Goal: Transaction & Acquisition: Purchase product/service

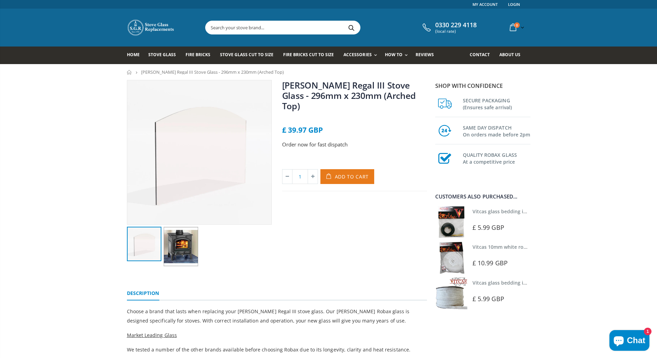
click at [357, 169] on button "Add to Cart" at bounding box center [347, 176] width 54 height 15
click at [494, 213] on link "Vitcas glass bedding in tape - 2mm x 10mm x 2 meters" at bounding box center [537, 211] width 129 height 7
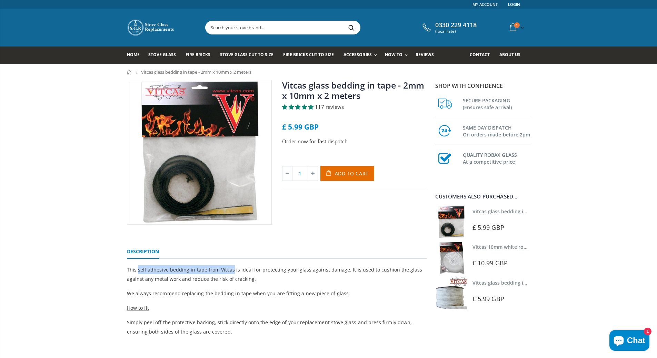
drag, startPoint x: 137, startPoint y: 269, endPoint x: 229, endPoint y: 271, distance: 92.1
click at [229, 271] on p "This self adhesive bedding in tape from Vitcas is ideal for protecting your gla…" at bounding box center [277, 274] width 300 height 19
copy p "self adhesive bedding in tape from Vitcas"
click at [165, 56] on span "Stove Glass" at bounding box center [162, 55] width 28 height 6
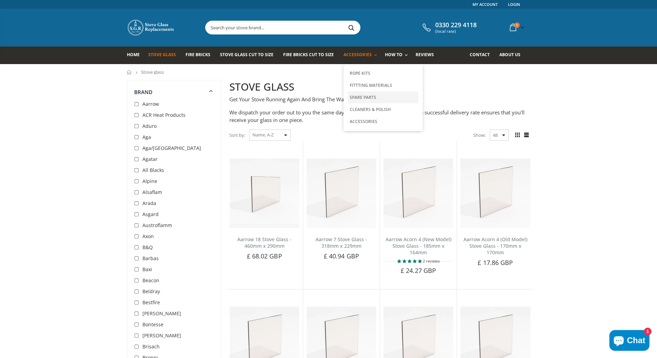
click at [380, 97] on link "Spare Parts" at bounding box center [383, 97] width 70 height 12
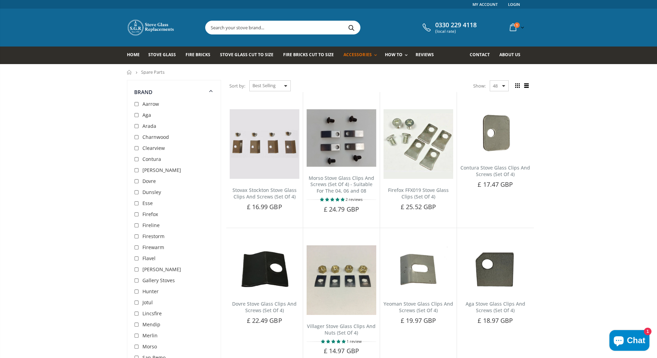
click at [280, 27] on input "text" at bounding box center [322, 27] width 232 height 13
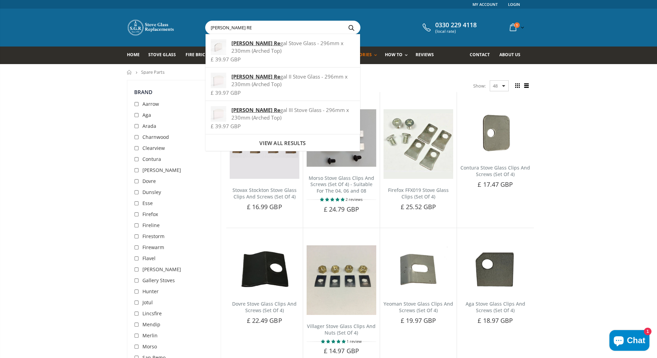
click at [247, 27] on input "CLARKE RE" at bounding box center [322, 27] width 232 height 13
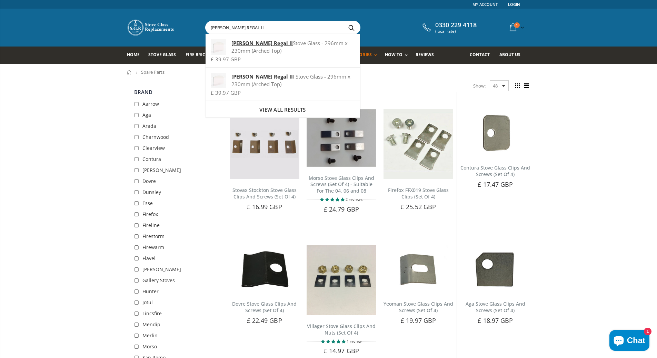
drag, startPoint x: 250, startPoint y: 28, endPoint x: 197, endPoint y: 30, distance: 52.8
click at [198, 30] on div "0330 229 4118 (local rate) 1 item(s) 1 item(s) Clarke Regal III Stove Glass - 2…" at bounding box center [329, 28] width 414 height 38
click at [252, 28] on input "CLARKE REGAL II" at bounding box center [322, 27] width 232 height 13
type input "CLARKE REGAL III"
click at [344, 21] on button "Search" at bounding box center [352, 27] width 16 height 13
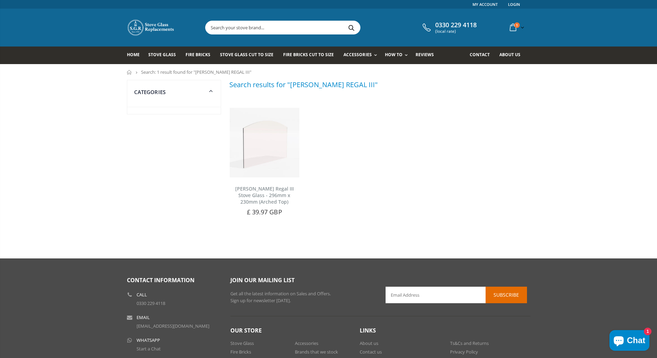
click at [271, 29] on input "text" at bounding box center [322, 27] width 232 height 13
paste input "CLARKE REGAL II"
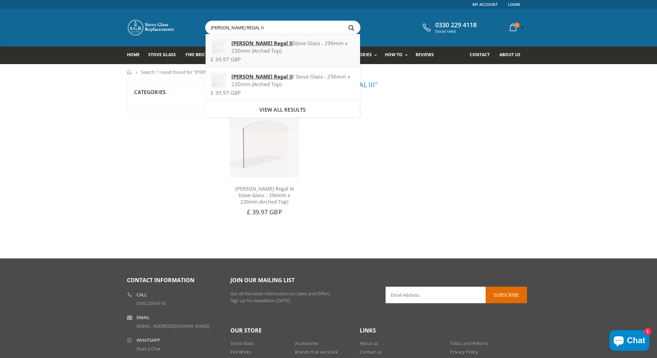
type input "CLARKE REGAL II"
click at [344, 21] on button "Search" at bounding box center [352, 27] width 16 height 13
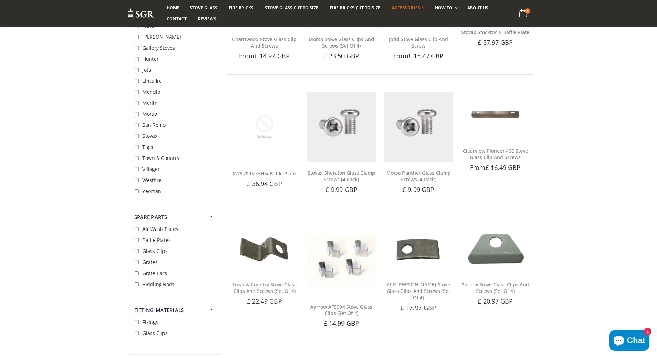
scroll to position [690, 0]
